Goal: Information Seeking & Learning: Learn about a topic

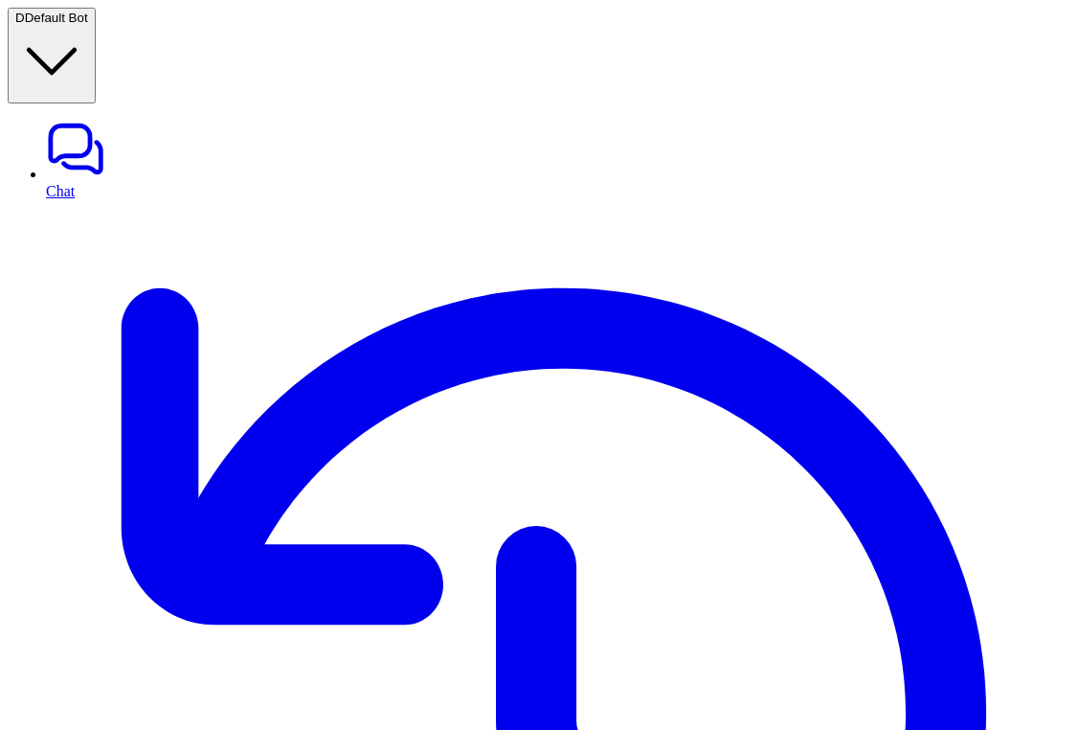
scroll to position [428, 0]
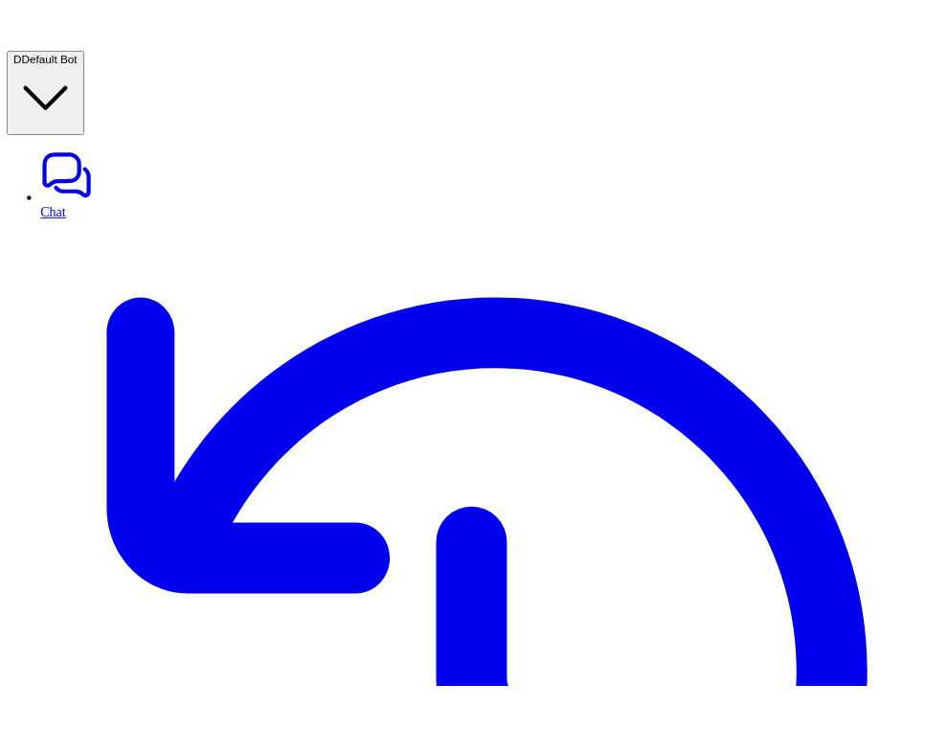
scroll to position [4926, 0]
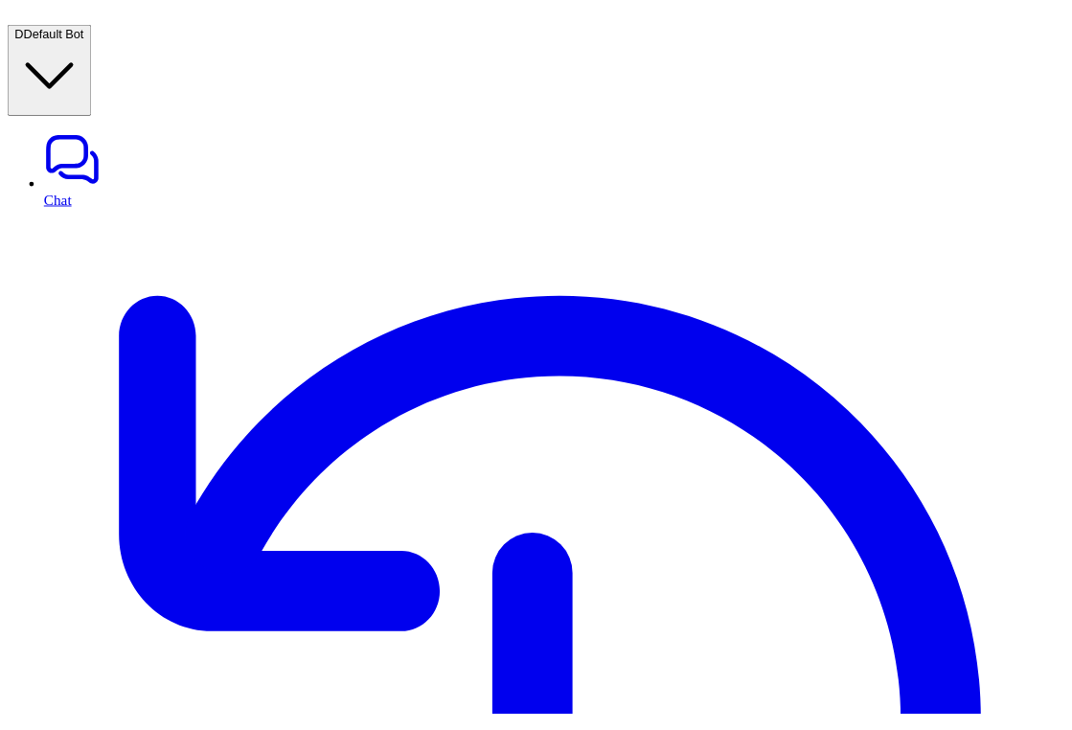
scroll to position [359, 0]
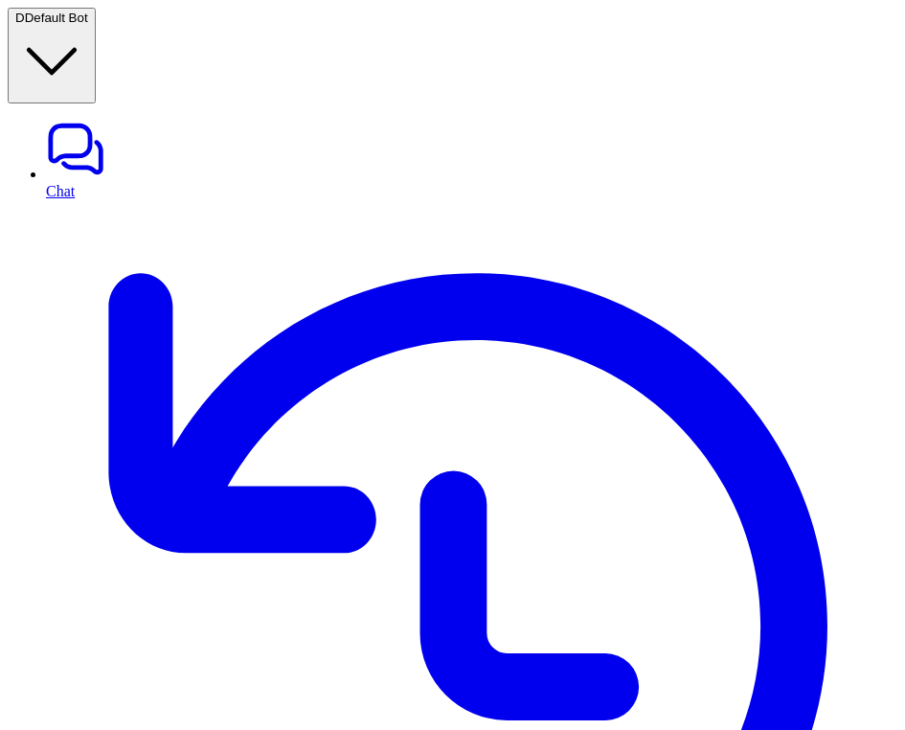
scroll to position [961, 0]
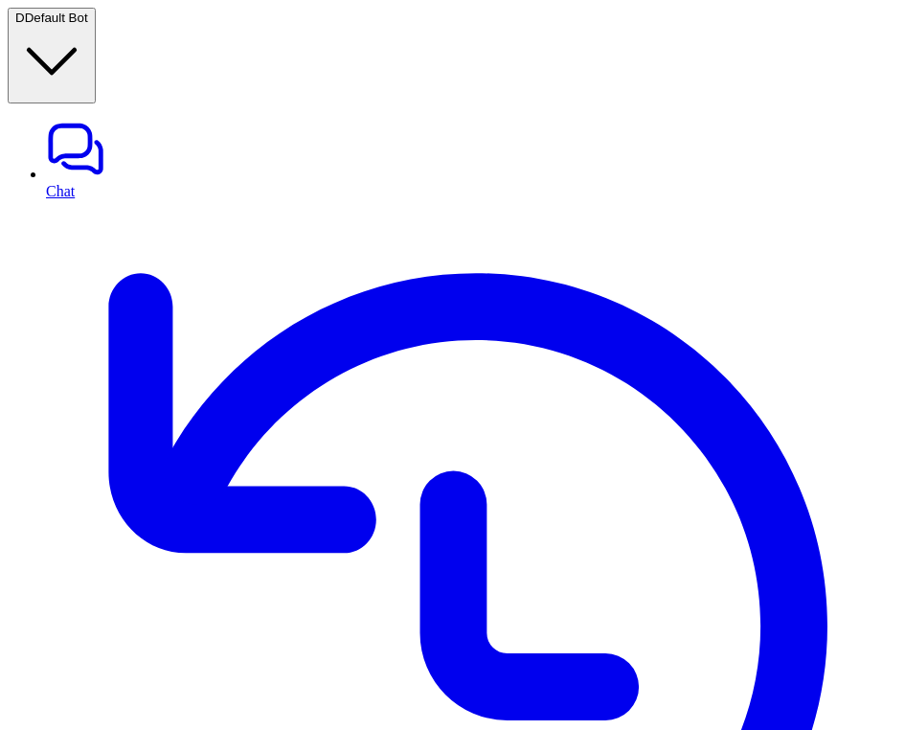
type textarea "**********"
click at [90, 200] on link "History" at bounding box center [471, 636] width 851 height 872
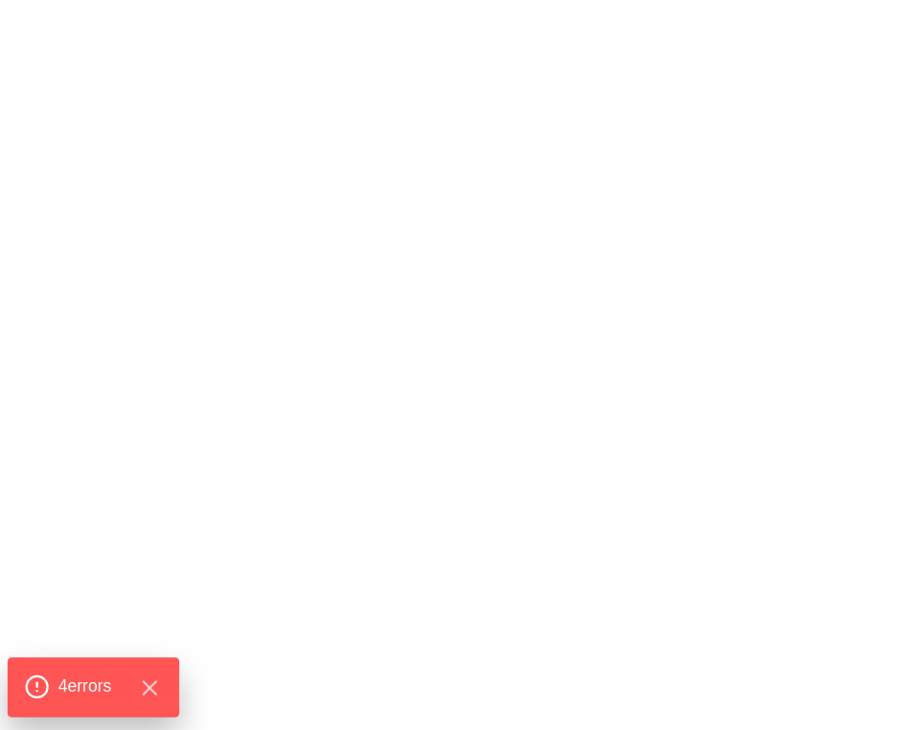
click at [76, 678] on span "4 error s" at bounding box center [85, 686] width 54 height 25
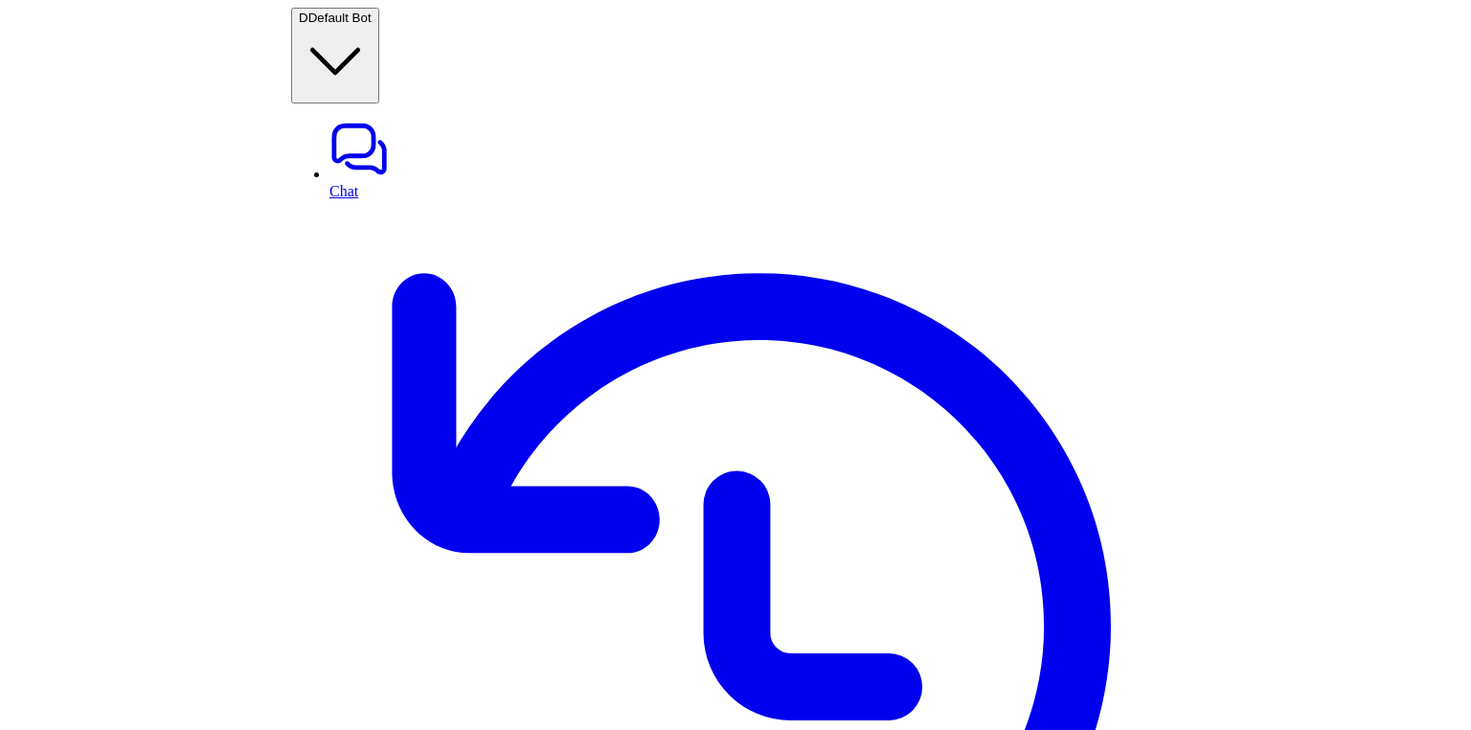
scroll to position [8145, 0]
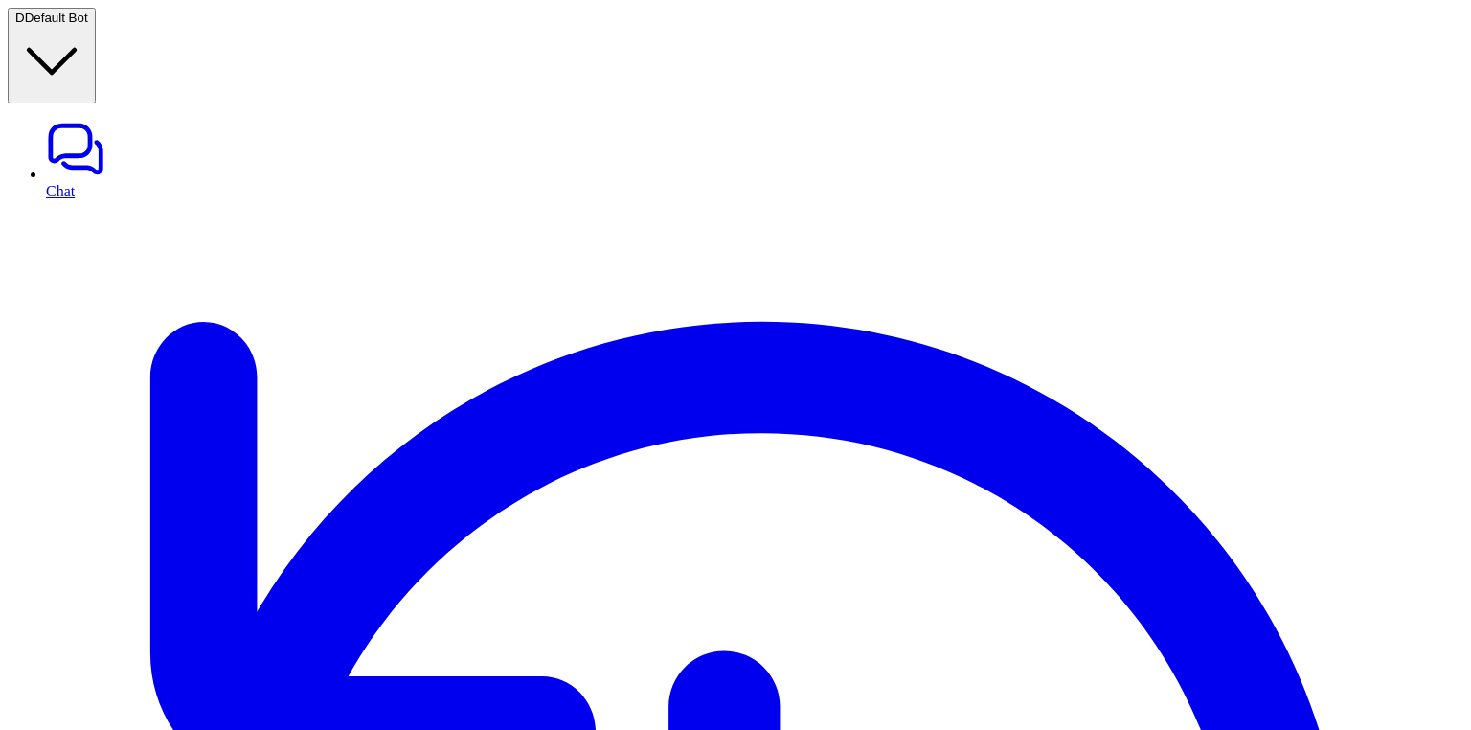
click at [105, 119] on link "Chat" at bounding box center [754, 159] width 1417 height 80
type textarea "**********"
paste div
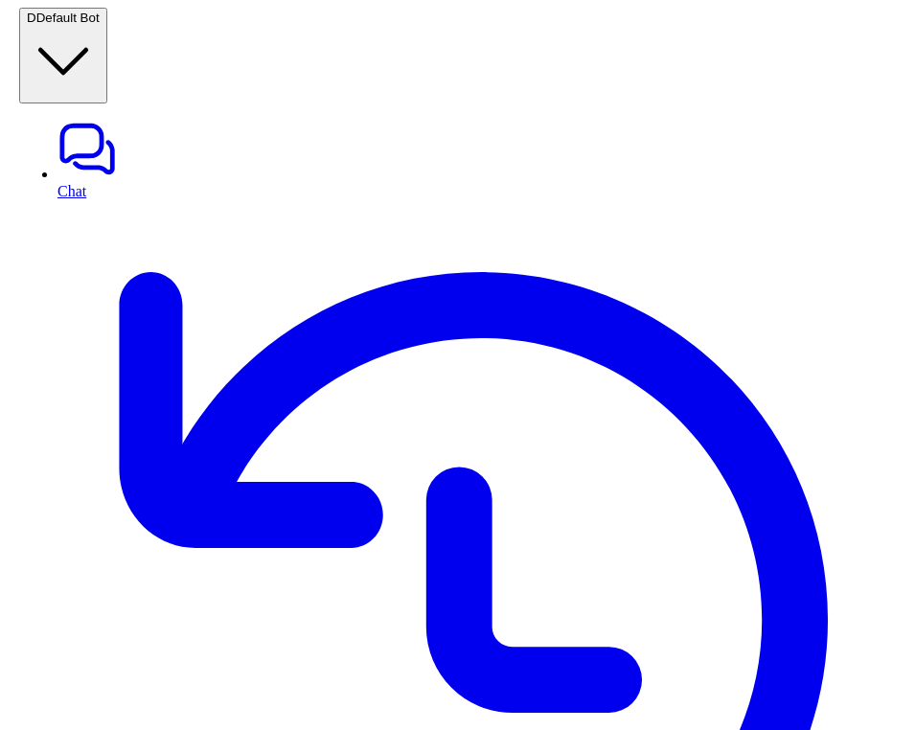
scroll to position [1045, 0]
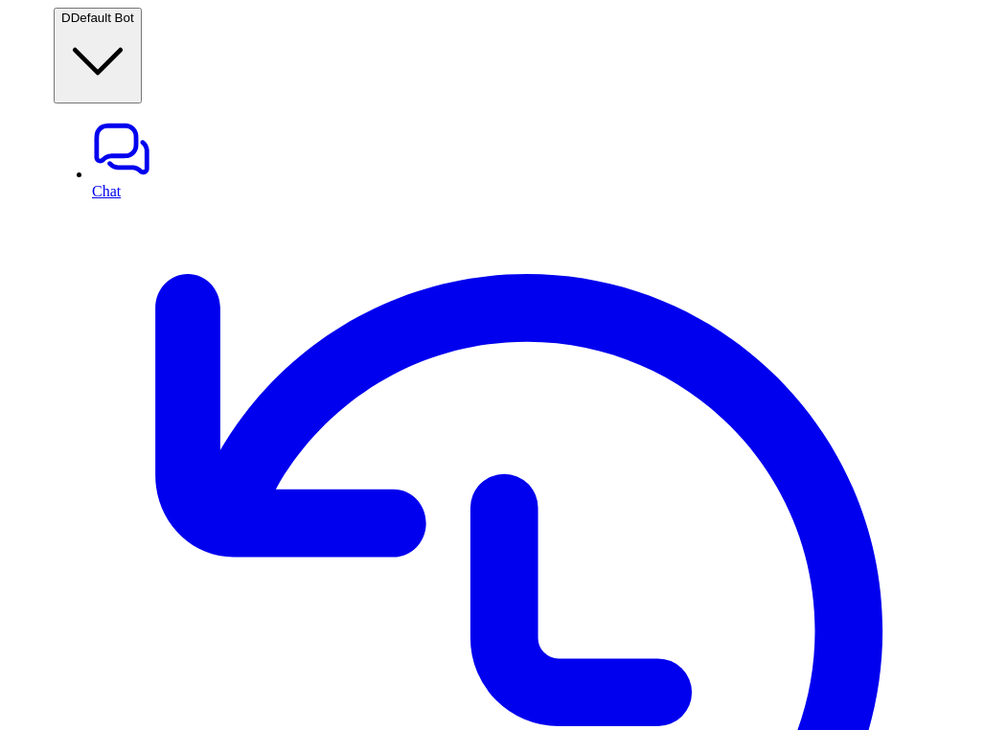
scroll to position [1003, 0]
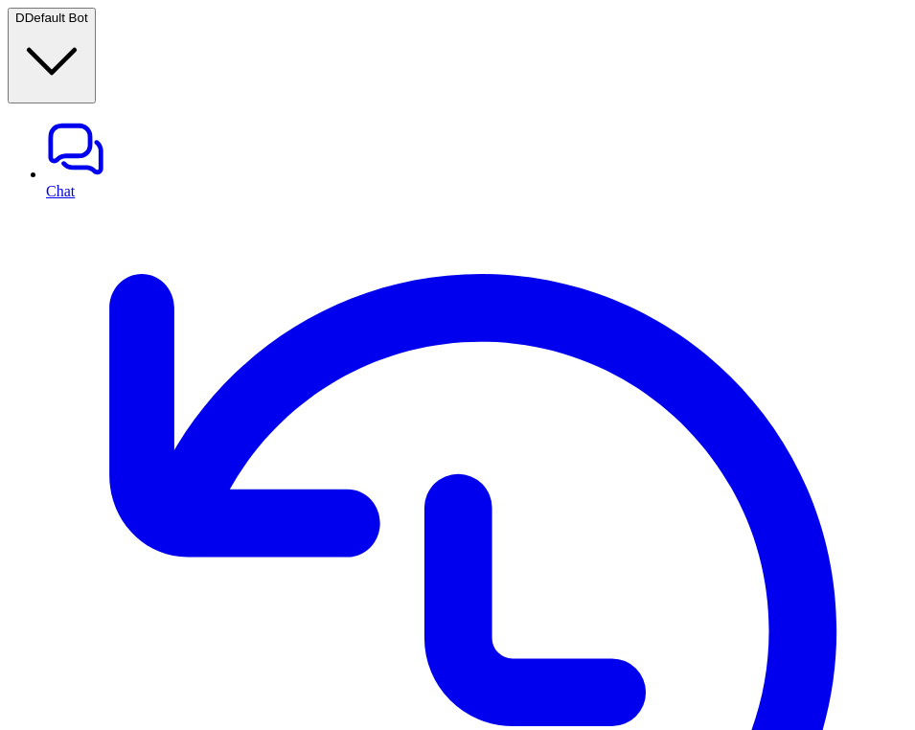
drag, startPoint x: 482, startPoint y: 440, endPoint x: 440, endPoint y: 440, distance: 42.1
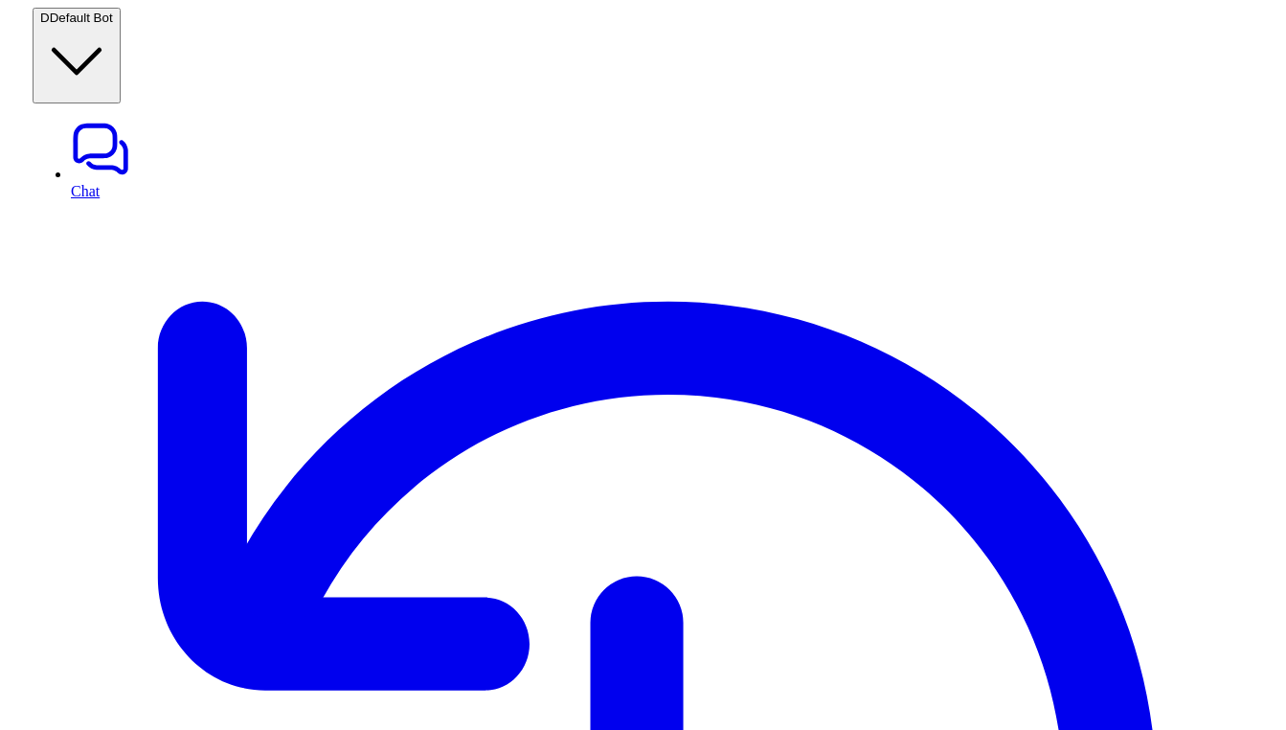
scroll to position [612, 0]
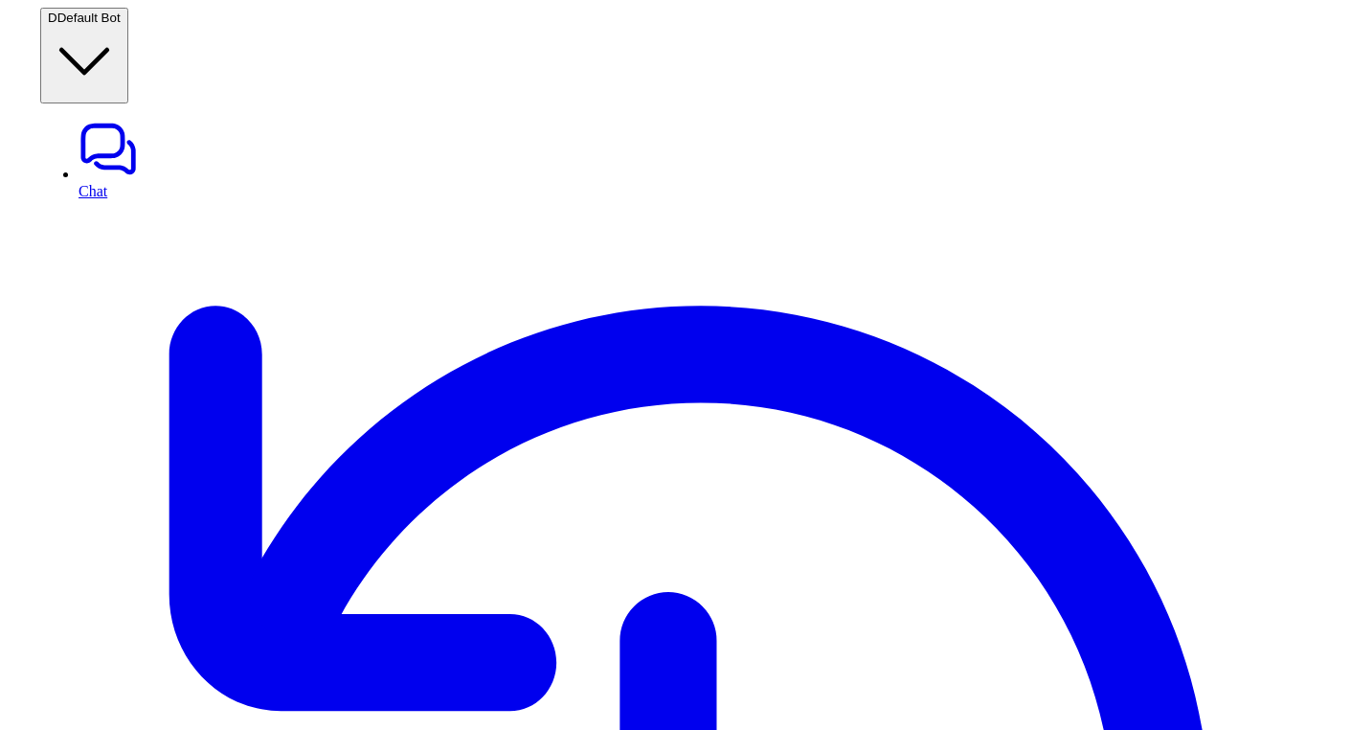
scroll to position [545, 0]
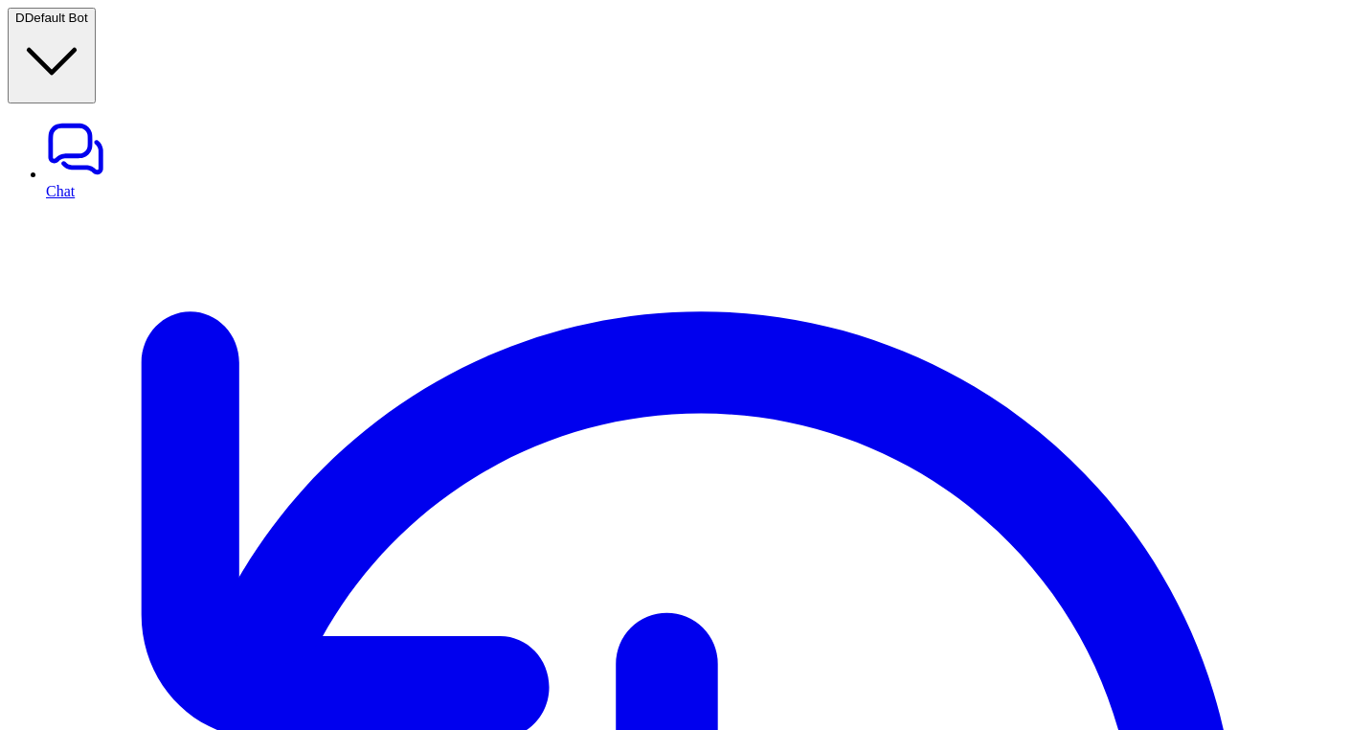
scroll to position [506, 0]
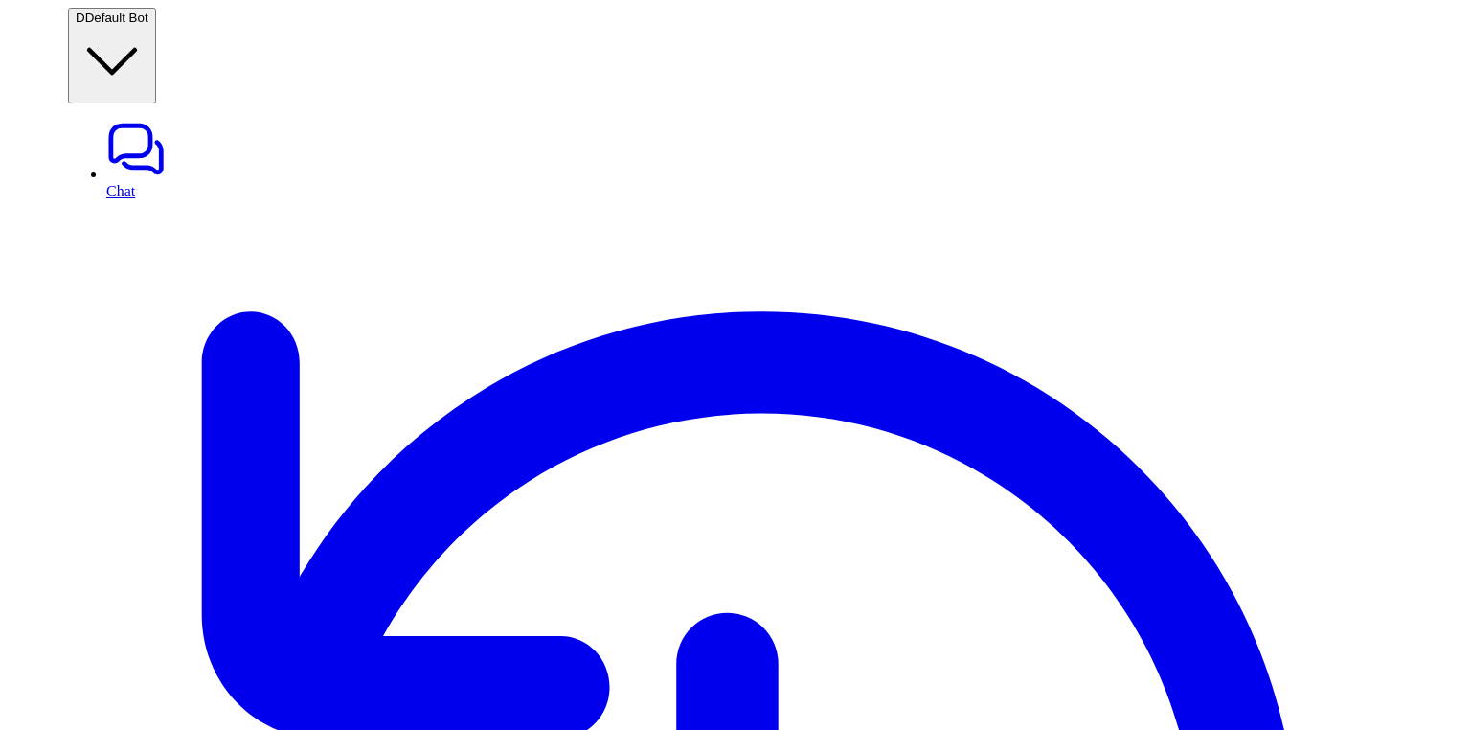
scroll to position [1061, 0]
